Goal: Use online tool/utility: Utilize a website feature to perform a specific function

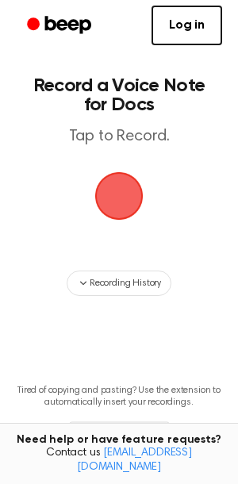
click at [113, 201] on span "button" at bounding box center [119, 196] width 54 height 54
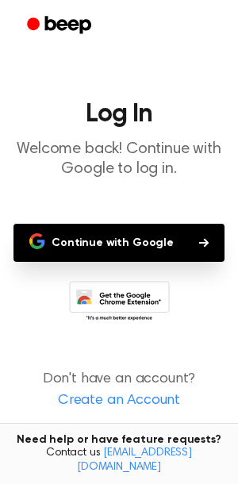
click at [69, 259] on button "Continue with Google" at bounding box center [118, 243] width 211 height 38
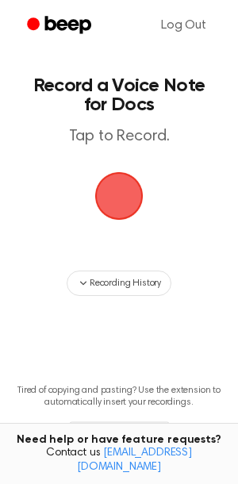
click at [112, 193] on span "button" at bounding box center [119, 196] width 54 height 54
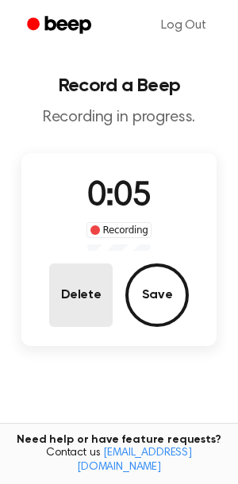
click at [101, 290] on button "Delete" at bounding box center [80, 294] width 63 height 63
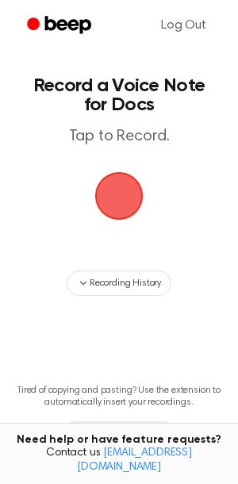
click at [136, 191] on span "button" at bounding box center [119, 196] width 68 height 68
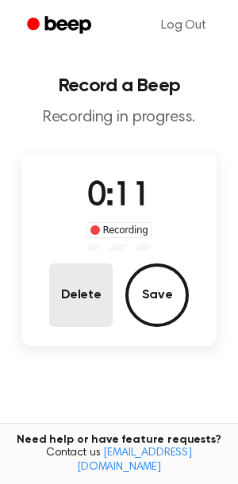
click at [78, 271] on button "Delete" at bounding box center [80, 294] width 63 height 63
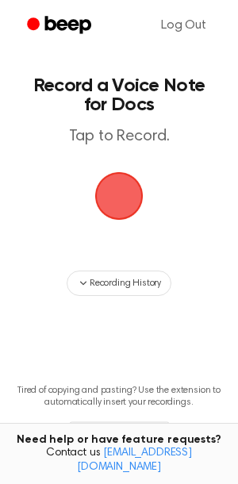
click at [114, 195] on span "button" at bounding box center [119, 196] width 44 height 44
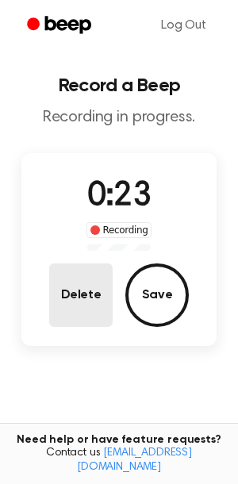
click at [60, 281] on button "Delete" at bounding box center [80, 294] width 63 height 63
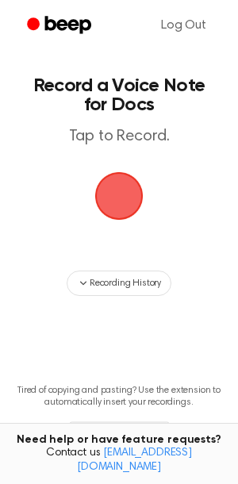
click at [121, 187] on span "button" at bounding box center [119, 196] width 76 height 76
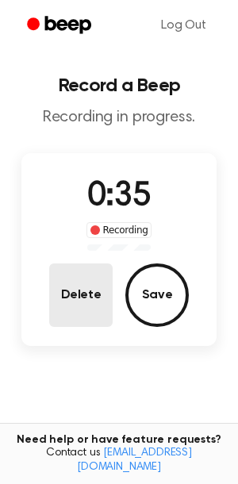
click at [104, 302] on button "Delete" at bounding box center [80, 294] width 63 height 63
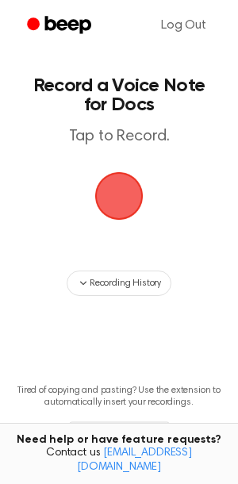
click at [127, 209] on span "button" at bounding box center [119, 196] width 54 height 54
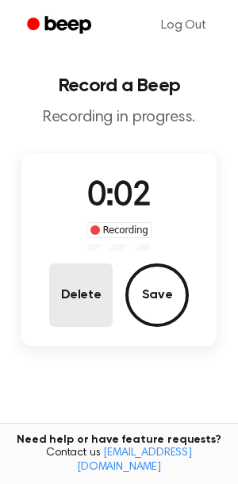
click at [74, 292] on button "Delete" at bounding box center [80, 294] width 63 height 63
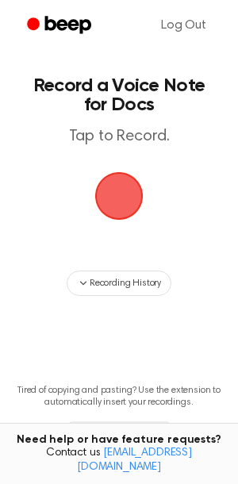
click at [119, 212] on span "button" at bounding box center [120, 196] width 52 height 52
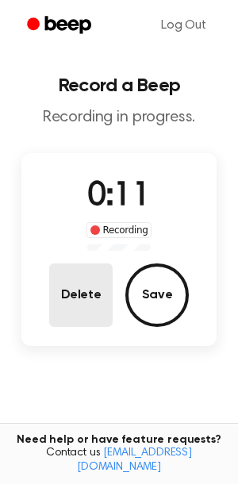
click at [102, 293] on button "Delete" at bounding box center [80, 294] width 63 height 63
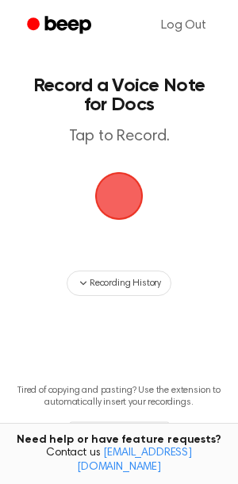
click at [114, 199] on span "button" at bounding box center [120, 196] width 52 height 52
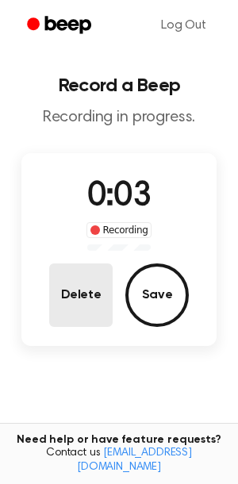
click at [75, 289] on button "Delete" at bounding box center [80, 294] width 63 height 63
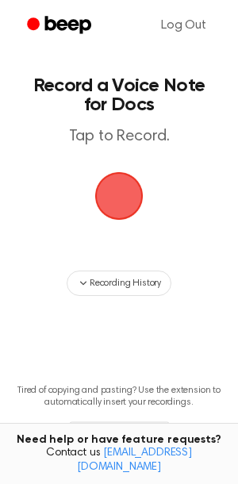
click at [107, 177] on span "button" at bounding box center [120, 196] width 52 height 52
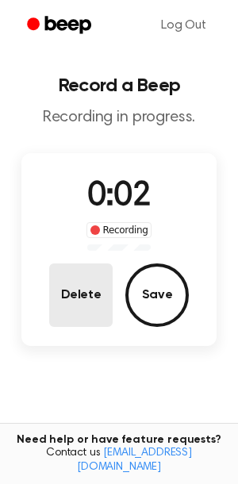
click at [92, 279] on button "Delete" at bounding box center [80, 294] width 63 height 63
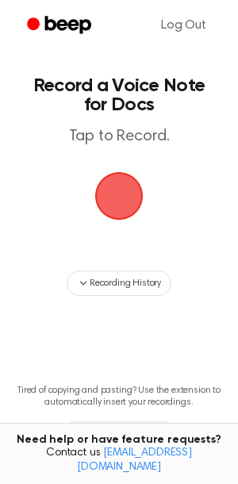
click at [113, 189] on span "button" at bounding box center [120, 196] width 52 height 52
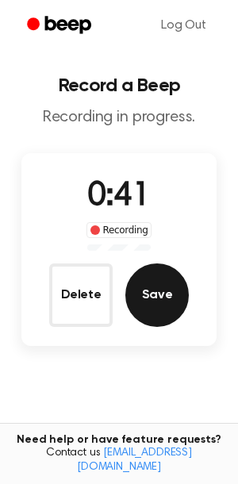
click at [170, 280] on button "Save" at bounding box center [156, 294] width 63 height 63
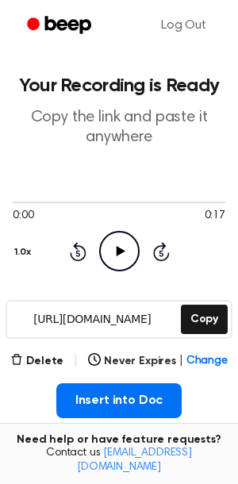
click at [115, 262] on icon "Play Audio" at bounding box center [119, 251] width 40 height 40
click at [109, 258] on icon "Pause Audio" at bounding box center [119, 251] width 40 height 40
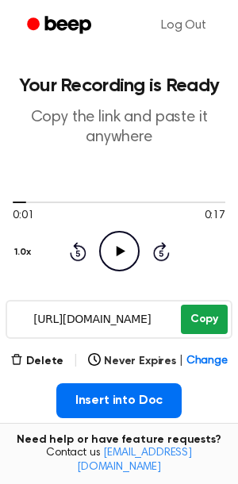
click at [209, 322] on button "Copy" at bounding box center [204, 318] width 47 height 29
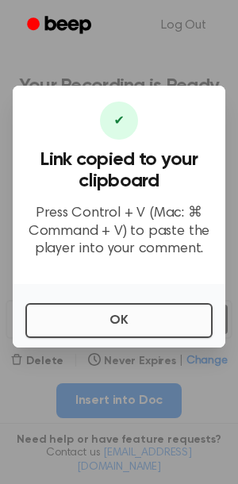
click at [177, 315] on button "OK" at bounding box center [118, 320] width 187 height 35
